Goal: Communication & Community: Ask a question

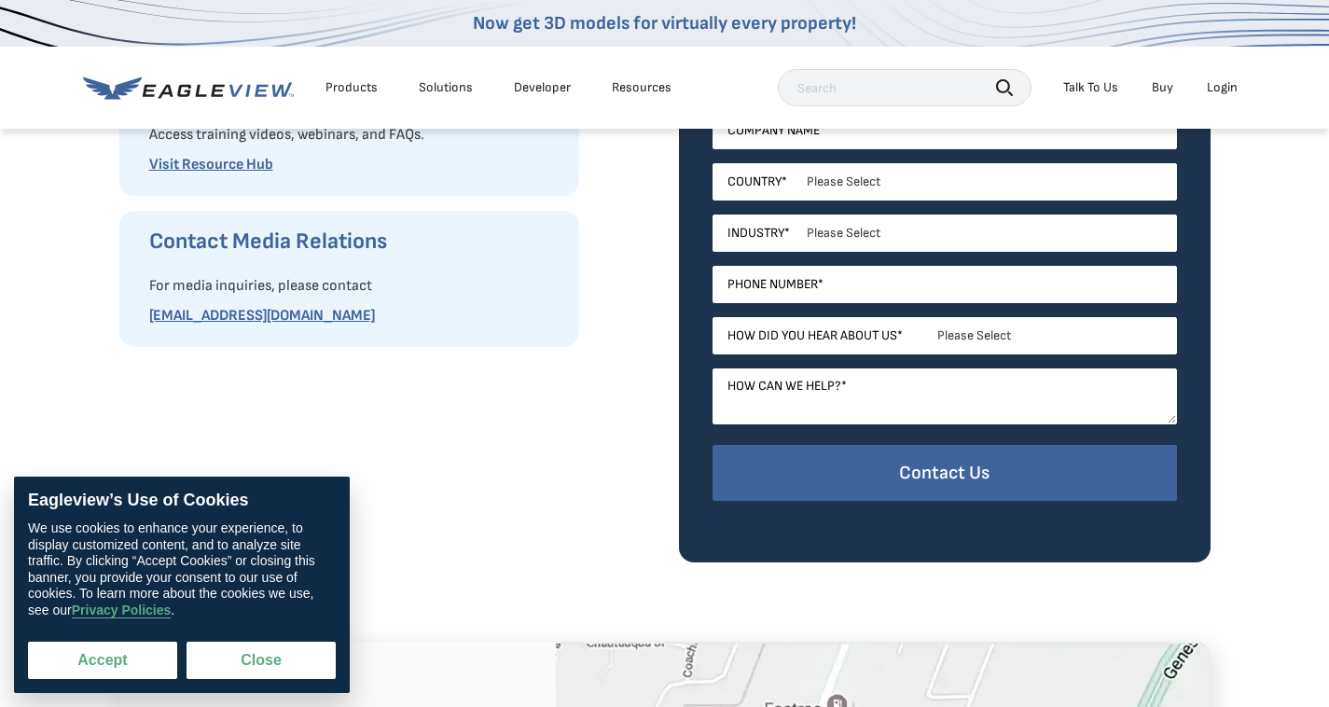
scroll to position [653, 0]
click at [132, 647] on button "Accept" at bounding box center [102, 660] width 149 height 37
checkbox input "true"
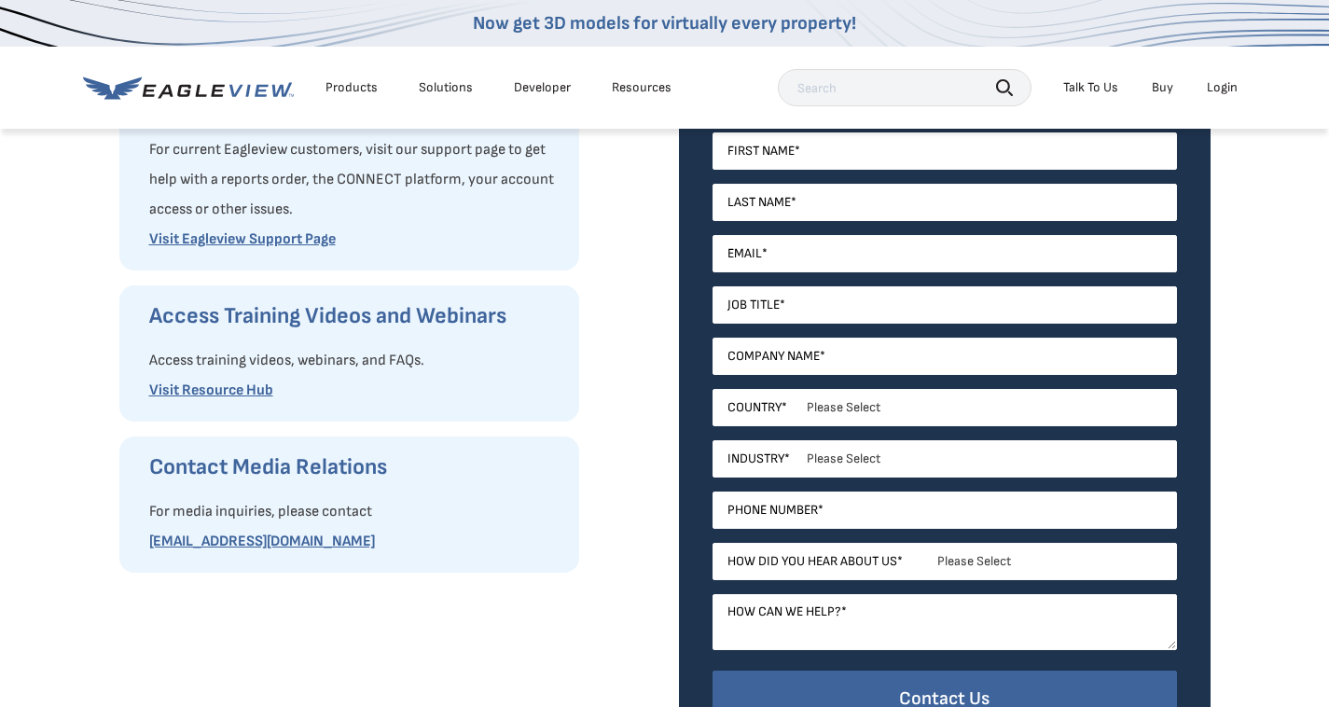
scroll to position [373, 0]
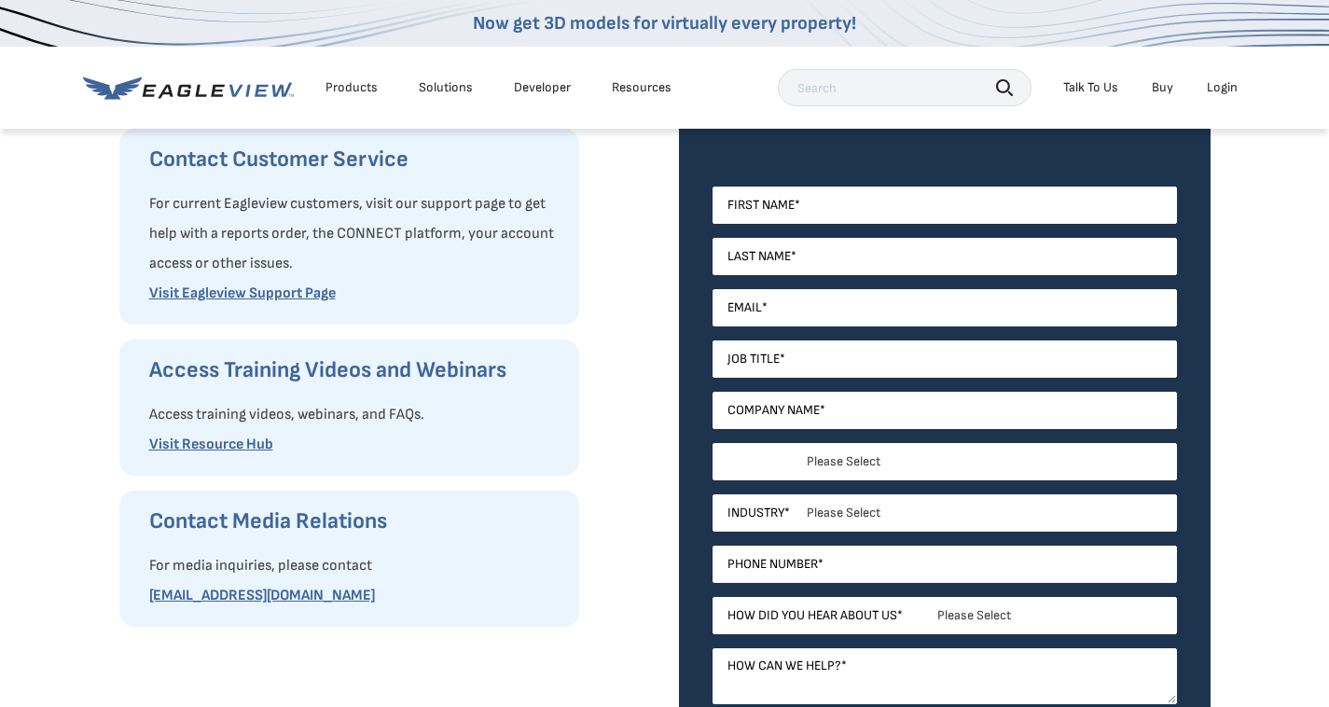
click at [846, 448] on select "Please Select [GEOGRAPHIC_DATA] [GEOGRAPHIC_DATA] [GEOGRAPHIC_DATA] [GEOGRAPHIC…" at bounding box center [945, 461] width 465 height 37
select select "[GEOGRAPHIC_DATA]"
click at [713, 443] on select "Please Select [GEOGRAPHIC_DATA] [GEOGRAPHIC_DATA] [GEOGRAPHIC_DATA] [GEOGRAPHIC…" at bounding box center [945, 461] width 465 height 37
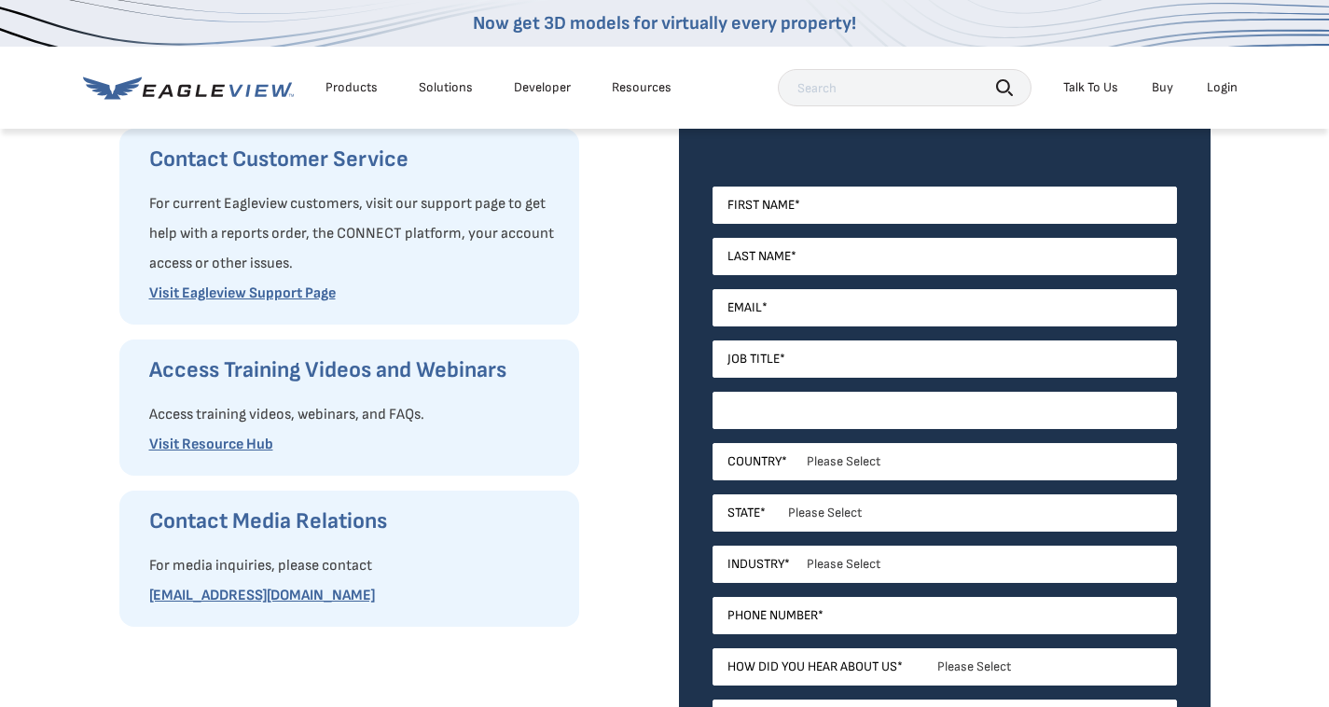
click at [862, 422] on input "Company Name *" at bounding box center [945, 410] width 465 height 37
type input "Seo Tech"
type input "Demi"
type input "[PERSON_NAME]"
type input "[EMAIL_ADDRESS][DOMAIN_NAME]"
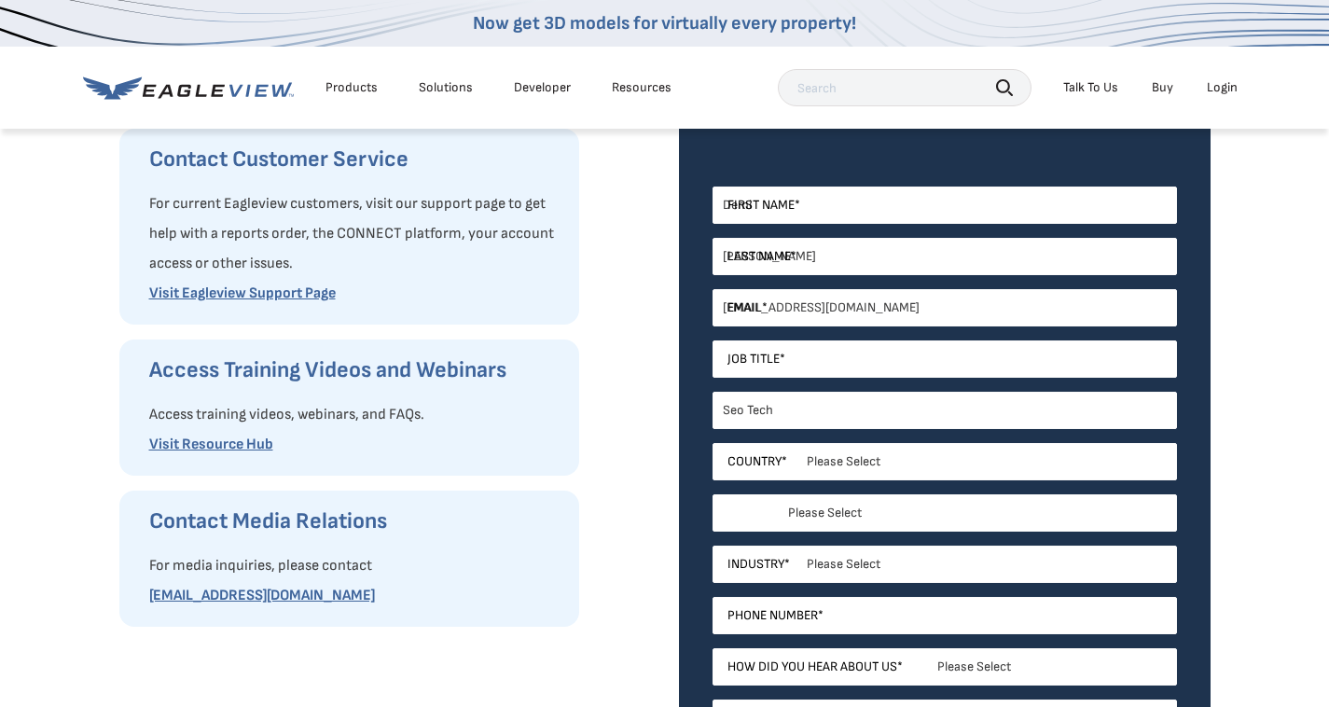
select select "[US_STATE]"
type input "12356895054"
click at [828, 577] on select "Please Select Architects & Engineering Construction Electric/Gas Utilities Gove…" at bounding box center [945, 564] width 465 height 37
select select "Real Estate"
click at [713, 546] on select "Please Select Architects & Engineering Construction Electric/Gas Utilities Gove…" at bounding box center [945, 564] width 465 height 37
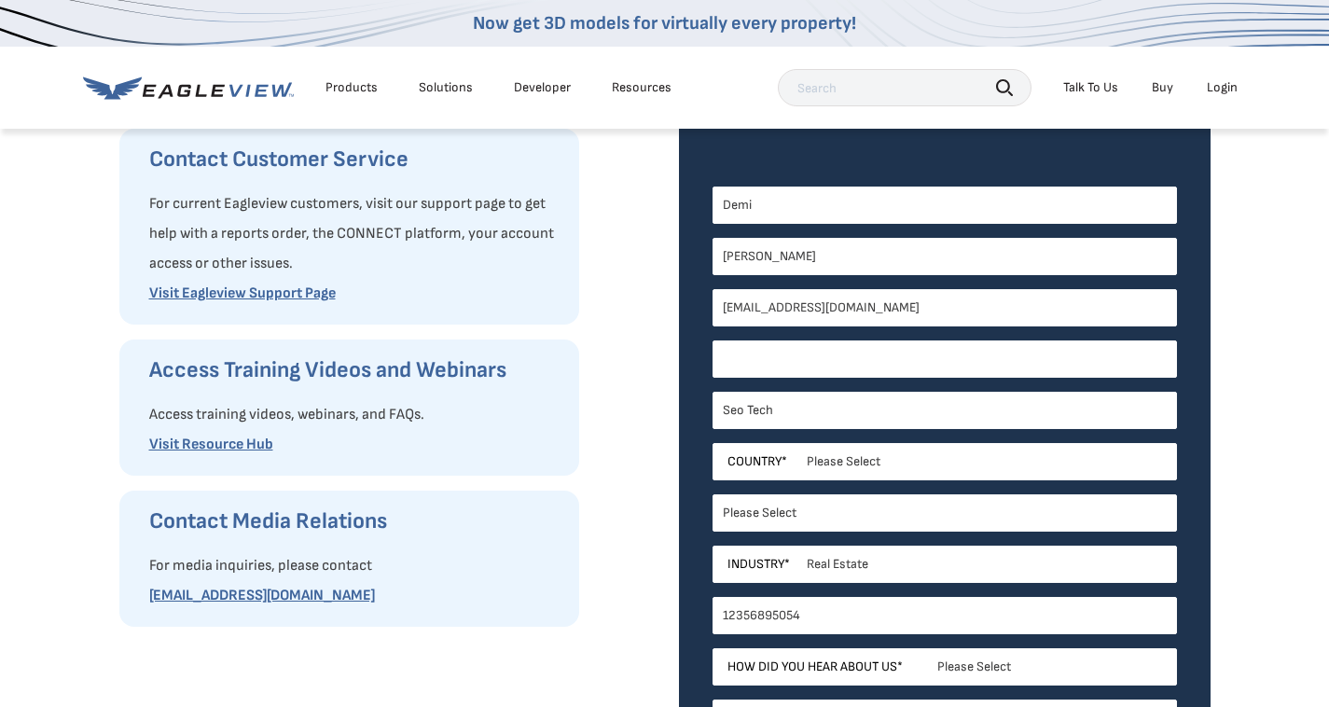
click at [834, 355] on input "Job Title *" at bounding box center [945, 359] width 465 height 37
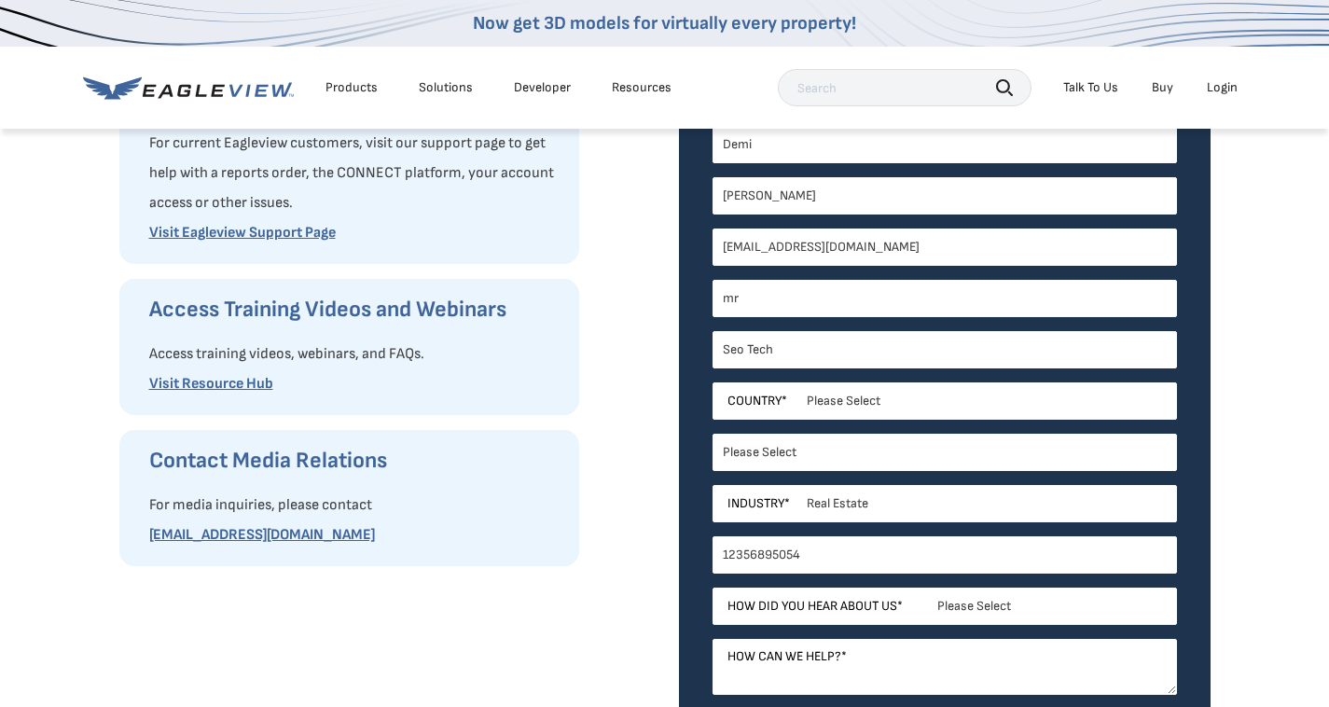
scroll to position [466, 0]
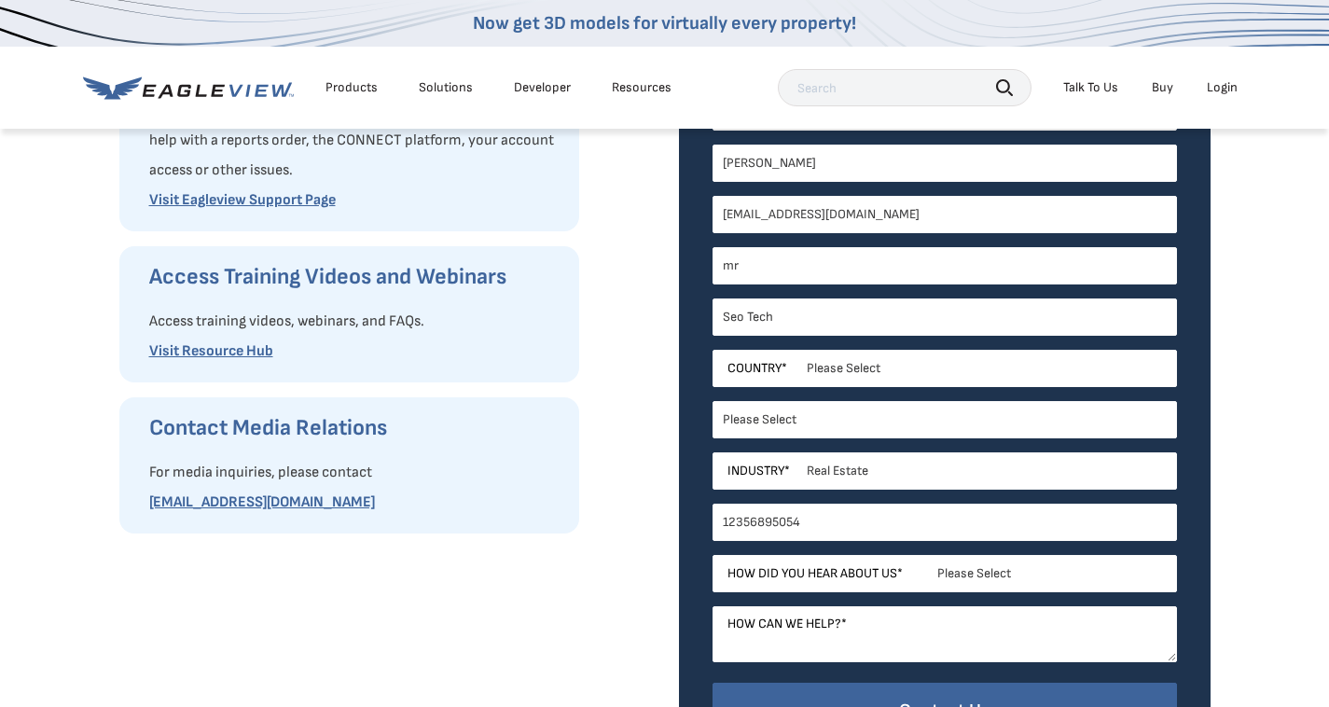
type input "mr"
click at [778, 606] on textarea "How can we help? *" at bounding box center [945, 634] width 465 height 56
paste textarea "Re: Drop Traffic Hello Good Morning, I have found some major errors that corres…"
type textarea "Re: Drop Traffic Hello Good Morning, I have found some major errors that corres…"
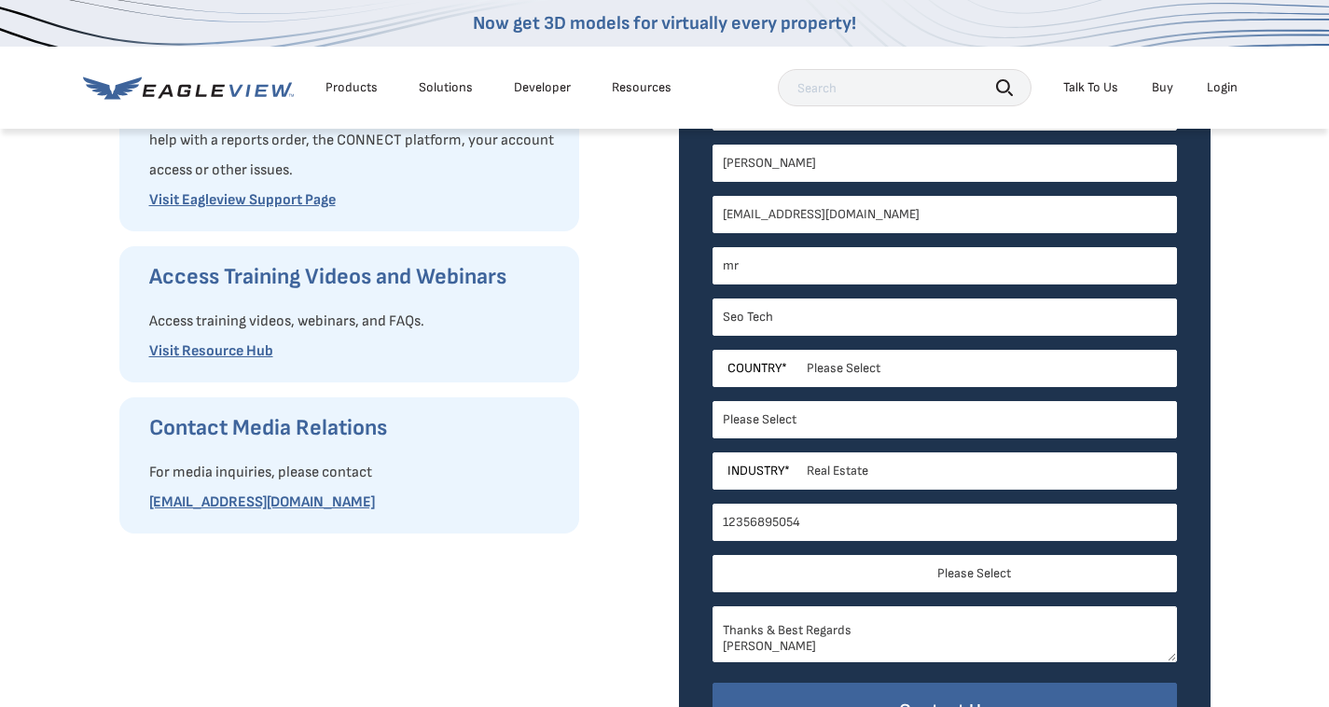
click at [845, 589] on select "Please Select Search Engine Social Media Word of Mouth Podcast Online Advertise…" at bounding box center [945, 573] width 465 height 37
select select "Other"
click at [713, 555] on select "Please Select Search Engine Social Media Word of Mouth Podcast Online Advertise…" at bounding box center [945, 573] width 465 height 37
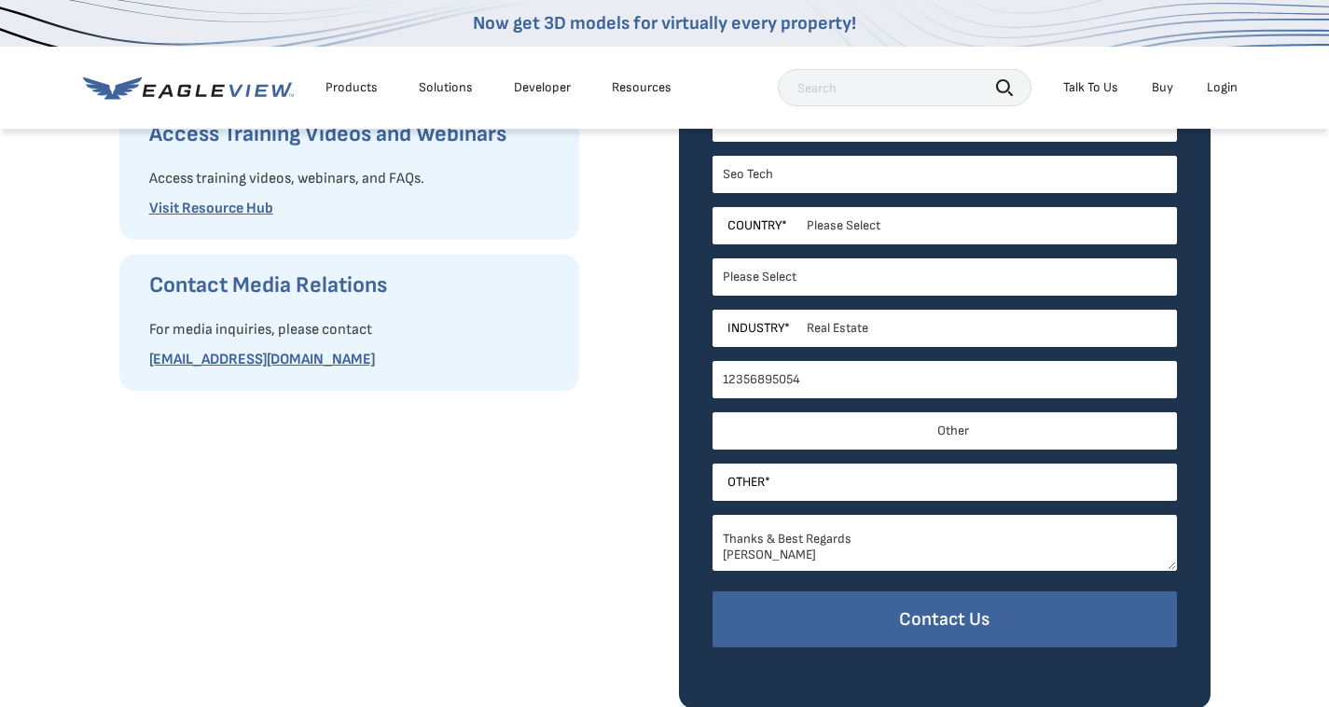
scroll to position [840, 0]
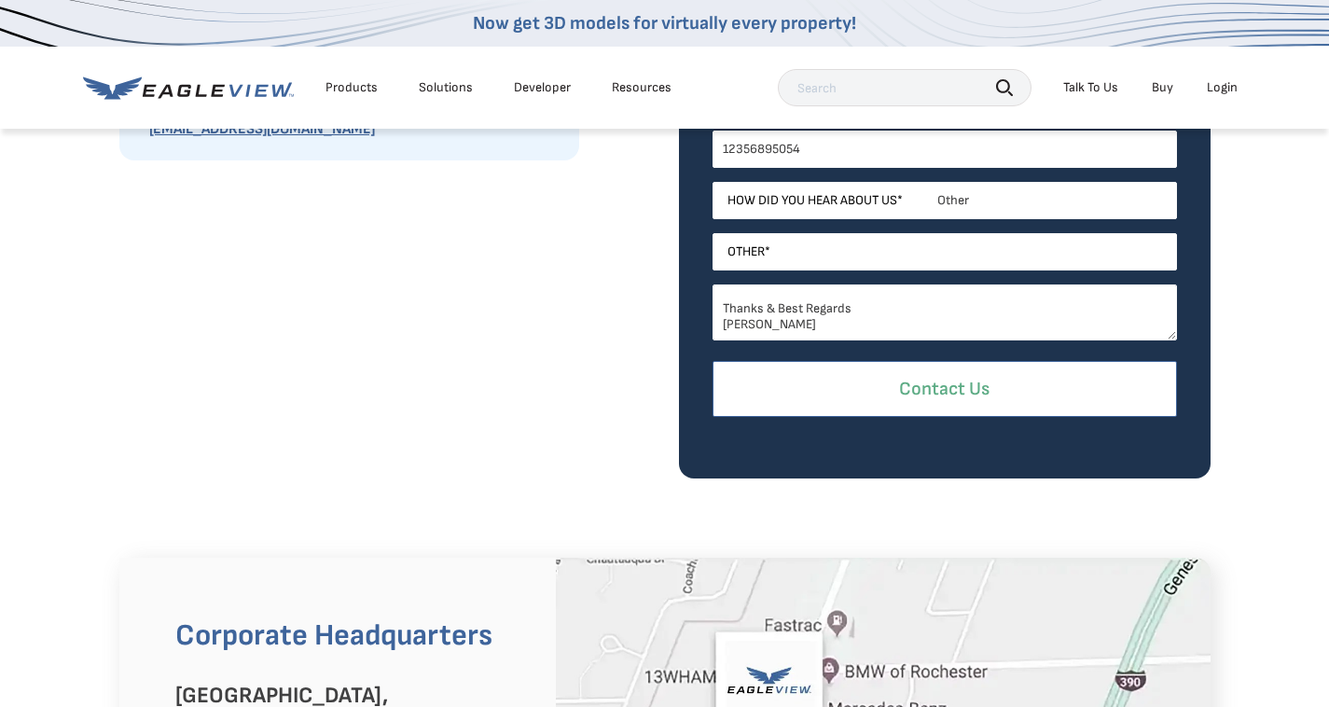
click at [859, 392] on input "Contact Us" at bounding box center [945, 389] width 465 height 57
